Goal: Task Accomplishment & Management: Complete application form

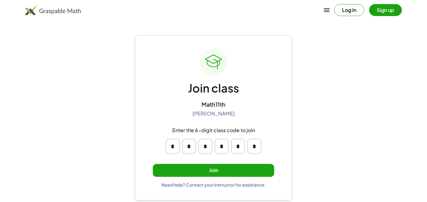
click at [221, 175] on button "Join" at bounding box center [213, 170] width 121 height 13
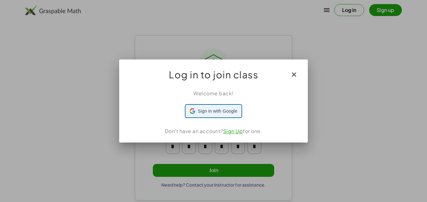
click at [229, 113] on span "Sign in with Google" at bounding box center [217, 111] width 39 height 7
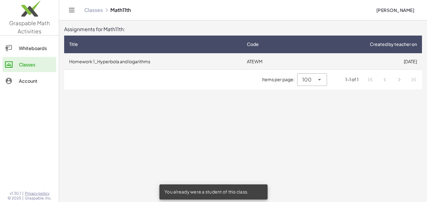
click at [258, 61] on td "ATEWM" at bounding box center [270, 61] width 56 height 16
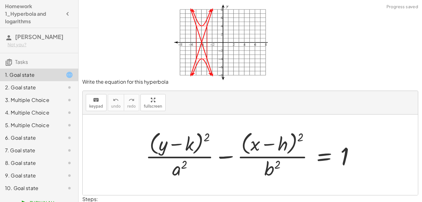
scroll to position [31, 0]
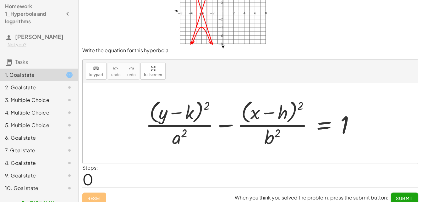
click at [202, 113] on div at bounding box center [252, 122] width 221 height 51
click at [196, 113] on div at bounding box center [252, 122] width 221 height 51
click at [194, 114] on div at bounding box center [252, 122] width 221 height 51
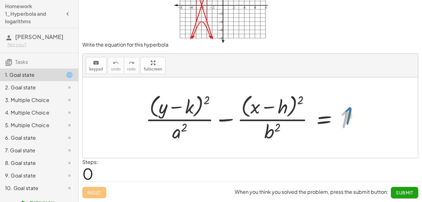
drag, startPoint x: 343, startPoint y: 121, endPoint x: 278, endPoint y: 114, distance: 65.4
click at [346, 119] on div at bounding box center [252, 117] width 221 height 51
click at [192, 106] on div at bounding box center [252, 117] width 221 height 51
click at [192, 104] on div at bounding box center [252, 117] width 221 height 51
click at [189, 109] on div at bounding box center [252, 117] width 221 height 51
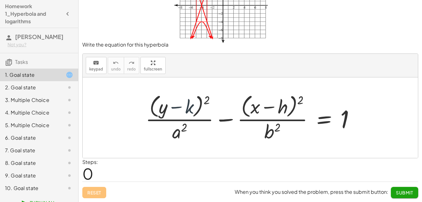
click at [189, 109] on div at bounding box center [252, 117] width 221 height 51
click at [190, 109] on div at bounding box center [252, 117] width 221 height 51
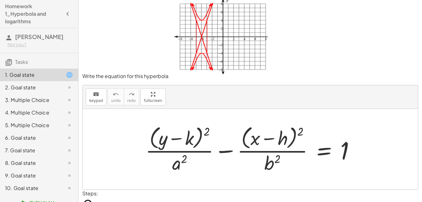
click at [105, 97] on div "keyboard keypad undo [PERSON_NAME] redo fullscreen" at bounding box center [250, 97] width 335 height 24
click at [100, 98] on span "keypad" at bounding box center [96, 100] width 14 height 4
click at [100, 101] on span "keypad" at bounding box center [96, 100] width 14 height 4
click at [95, 98] on span "keypad" at bounding box center [96, 100] width 14 height 4
click at [194, 138] on div at bounding box center [180, 138] width 26 height 21
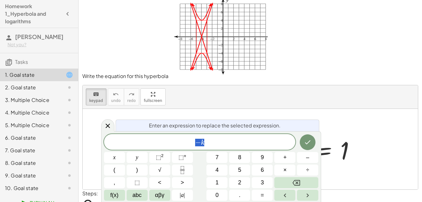
click at [228, 140] on span "− k" at bounding box center [200, 142] width 192 height 9
click at [312, 140] on button "Done" at bounding box center [308, 142] width 16 height 16
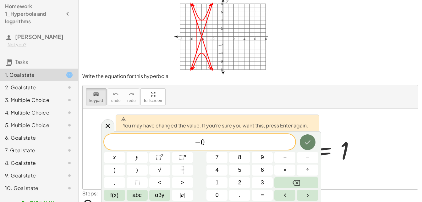
click at [312, 140] on button "Done" at bounding box center [308, 142] width 16 height 16
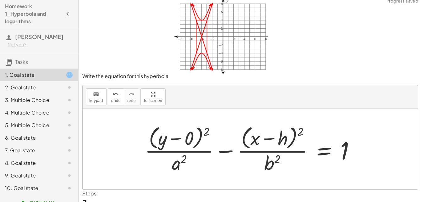
scroll to position [37, 0]
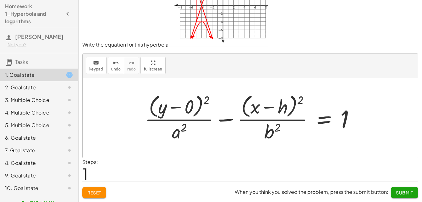
click at [179, 133] on div at bounding box center [253, 117] width 222 height 51
click at [98, 68] on span "keypad" at bounding box center [96, 69] width 14 height 4
click at [175, 133] on div at bounding box center [179, 131] width 15 height 22
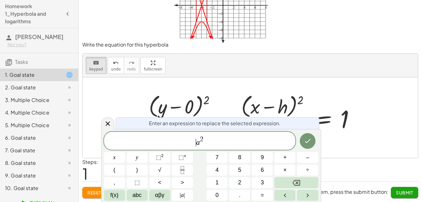
click at [201, 140] on span "2" at bounding box center [201, 139] width 3 height 7
click at [304, 140] on icon "Done" at bounding box center [308, 141] width 8 height 8
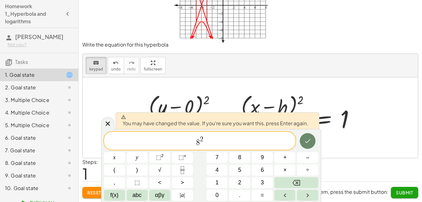
click at [310, 136] on button "Done" at bounding box center [308, 141] width 16 height 16
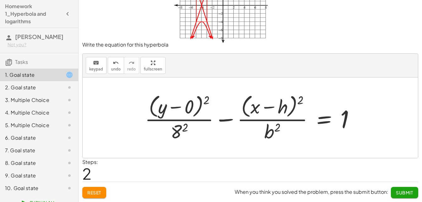
click at [271, 132] on div at bounding box center [253, 117] width 222 height 51
click at [100, 70] on span "keypad" at bounding box center [96, 69] width 14 height 4
click at [272, 130] on div at bounding box center [272, 131] width 16 height 22
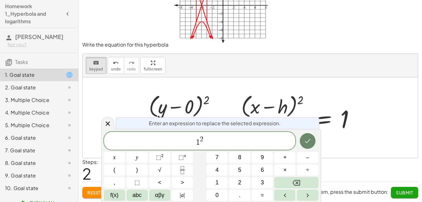
click at [308, 136] on button "Done" at bounding box center [308, 141] width 16 height 16
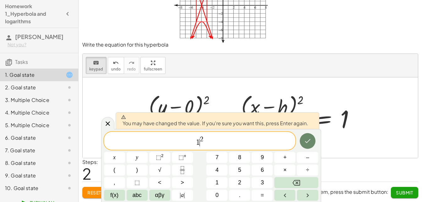
click at [308, 136] on button "Done" at bounding box center [308, 141] width 16 height 16
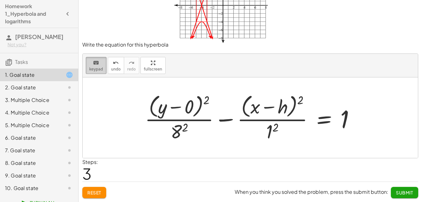
click at [97, 64] on icon "keyboard" at bounding box center [96, 63] width 6 height 8
click at [282, 106] on div at bounding box center [274, 106] width 28 height 21
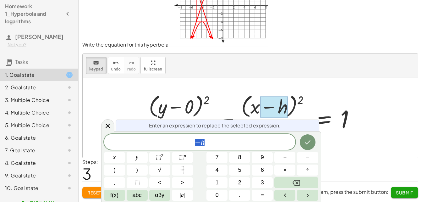
click at [217, 142] on span "− h" at bounding box center [200, 142] width 192 height 9
click at [284, 160] on span "+" at bounding box center [284, 157] width 3 height 8
click at [226, 169] on button "4" at bounding box center [216, 169] width 21 height 11
click at [306, 143] on icon "Done" at bounding box center [308, 142] width 6 height 4
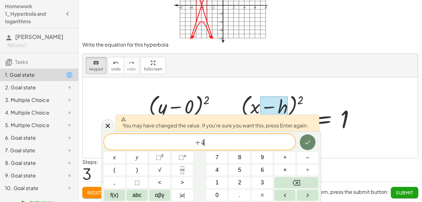
click at [306, 143] on icon "Done" at bounding box center [308, 142] width 6 height 4
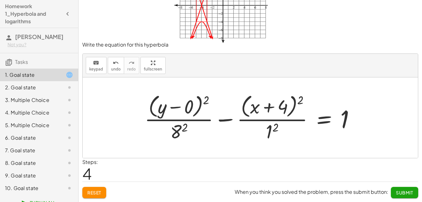
click at [401, 190] on span "Submit" at bounding box center [404, 192] width 17 height 6
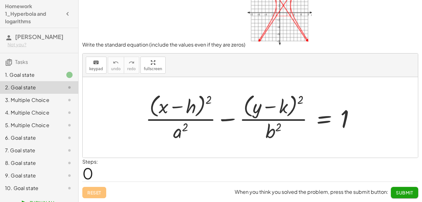
scroll to position [0, 0]
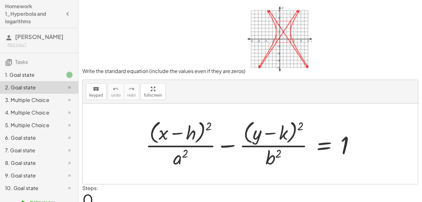
click at [278, 41] on img at bounding box center [278, 38] width 66 height 69
drag, startPoint x: 154, startPoint y: 87, endPoint x: 156, endPoint y: 110, distance: 23.3
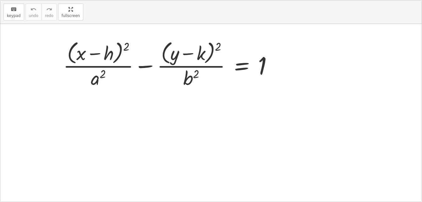
click at [156, 110] on div "keyboard keypad undo undo redo redo fullscreen + · ( + x − h ) 2 · a 2 − · ( + …" at bounding box center [210, 100] width 421 height 201
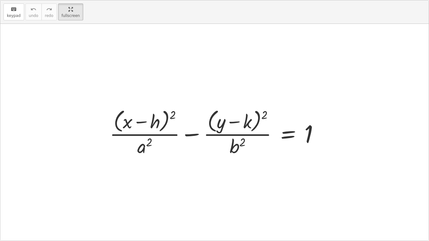
drag, startPoint x: 58, startPoint y: 19, endPoint x: 57, endPoint y: -4, distance: 23.3
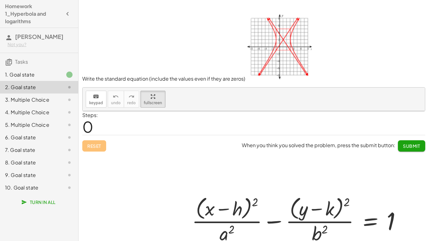
click at [57, 0] on html "Homework 1_Hyperbola and logarithms [PERSON_NAME] Not you? Tasks 1. Goal state …" at bounding box center [214, 120] width 429 height 241
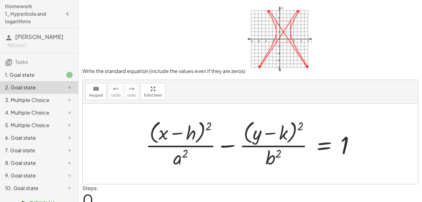
click at [261, 53] on img at bounding box center [278, 38] width 66 height 69
click at [44, 78] on div "1. Goal state" at bounding box center [30, 75] width 51 height 8
